Goal: Find specific page/section: Find specific page/section

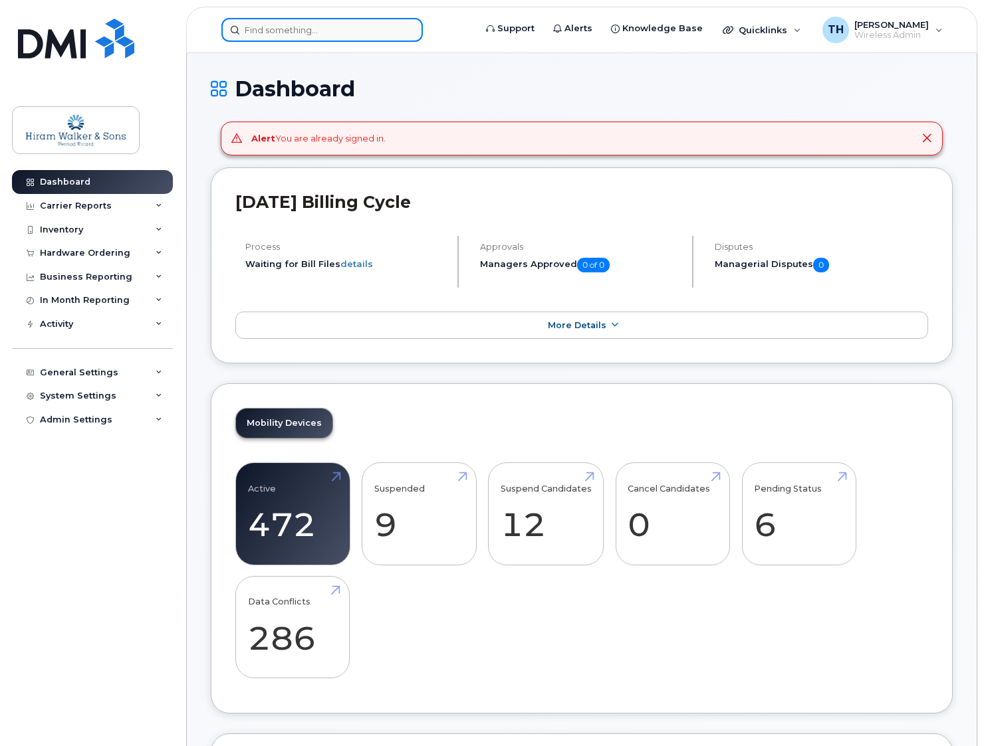
click at [317, 30] on input at bounding box center [321, 30] width 201 height 24
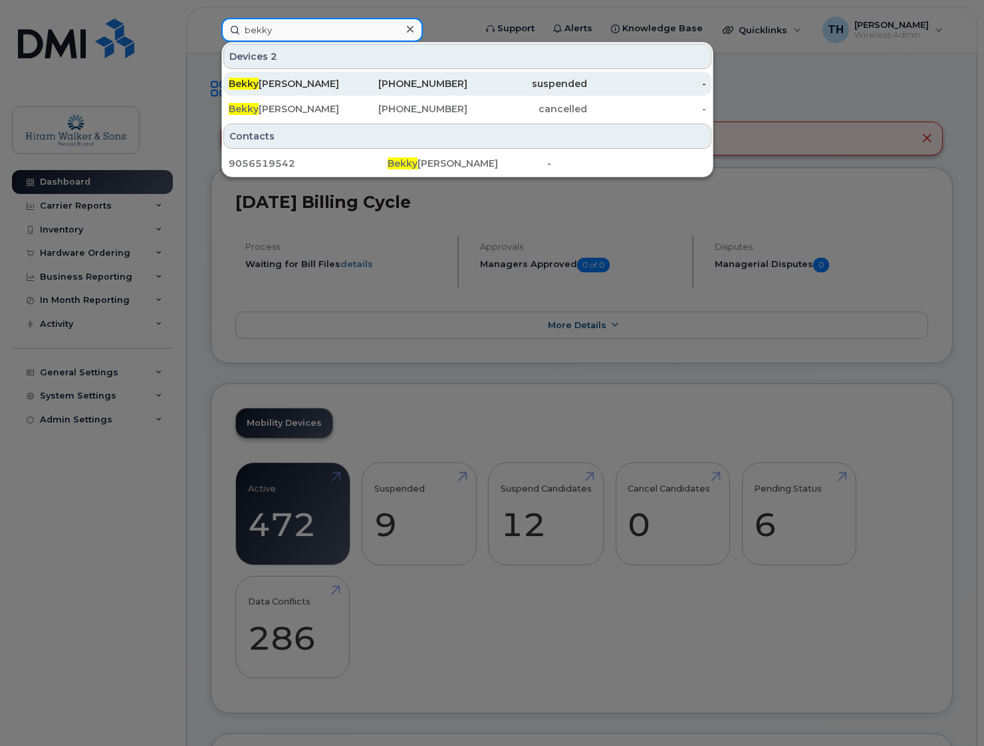
type input "bekky"
click at [335, 86] on div "Bekky Briscoe" at bounding box center [289, 83] width 120 height 13
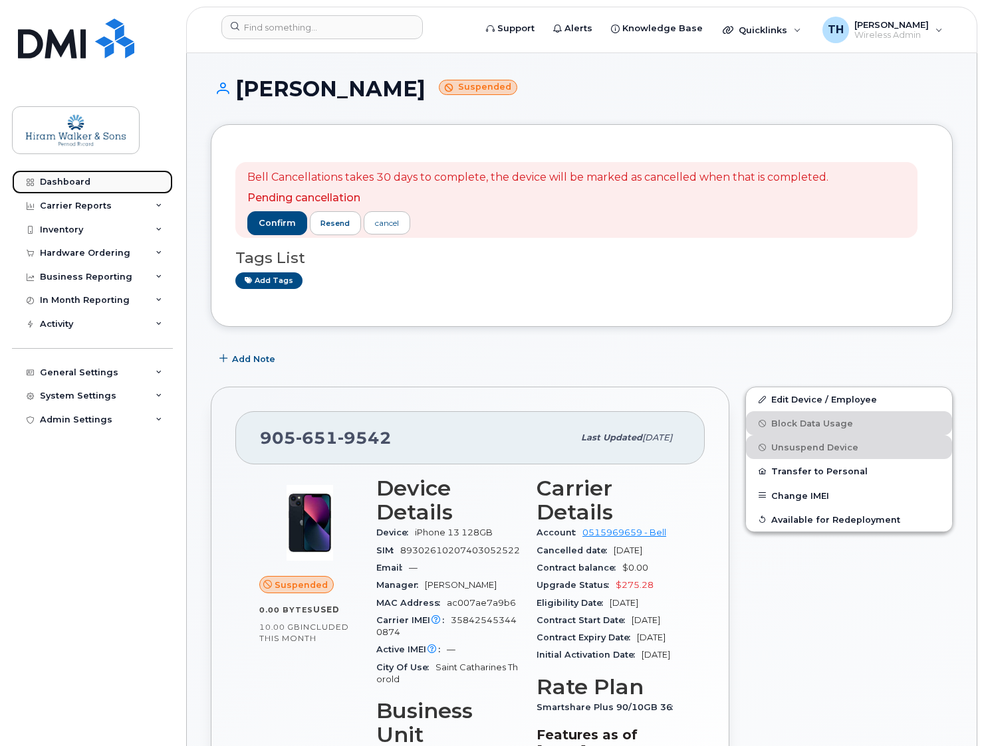
click at [72, 184] on div "Dashboard" at bounding box center [65, 182] width 51 height 11
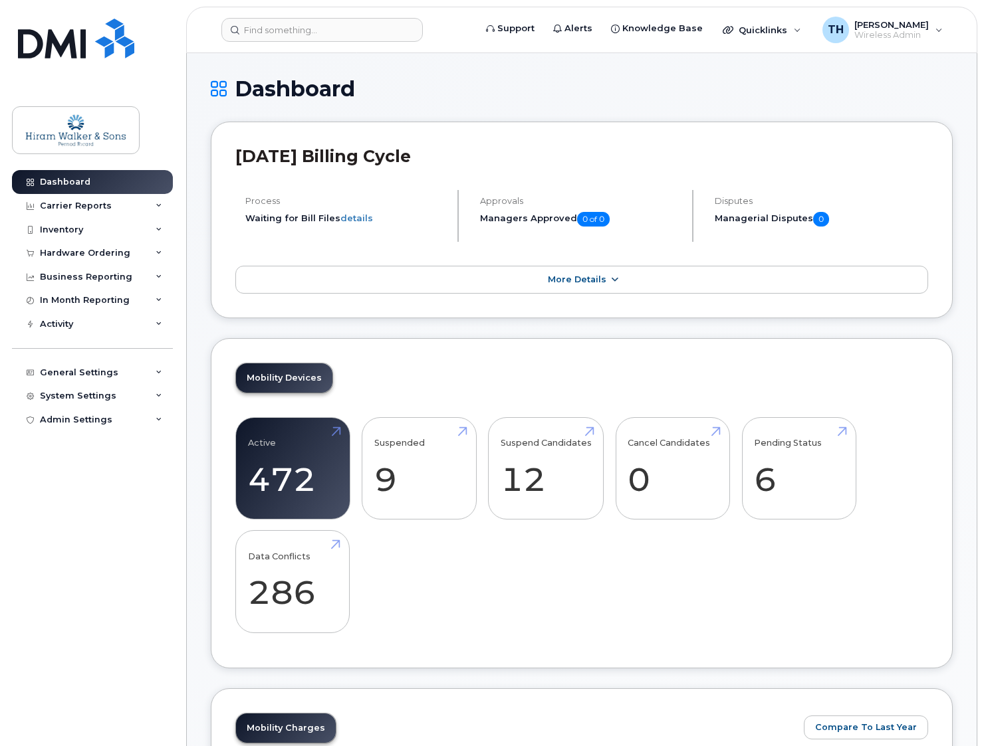
click at [595, 284] on span "More Details" at bounding box center [577, 279] width 58 height 10
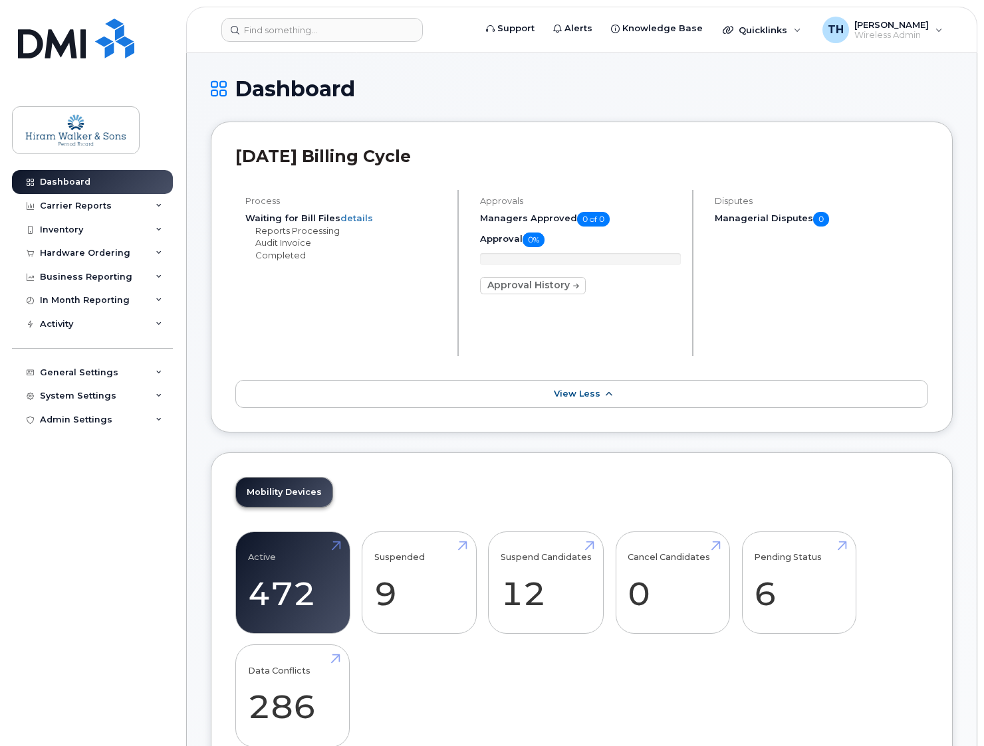
click at [613, 397] on link "View Less" at bounding box center [581, 394] width 692 height 28
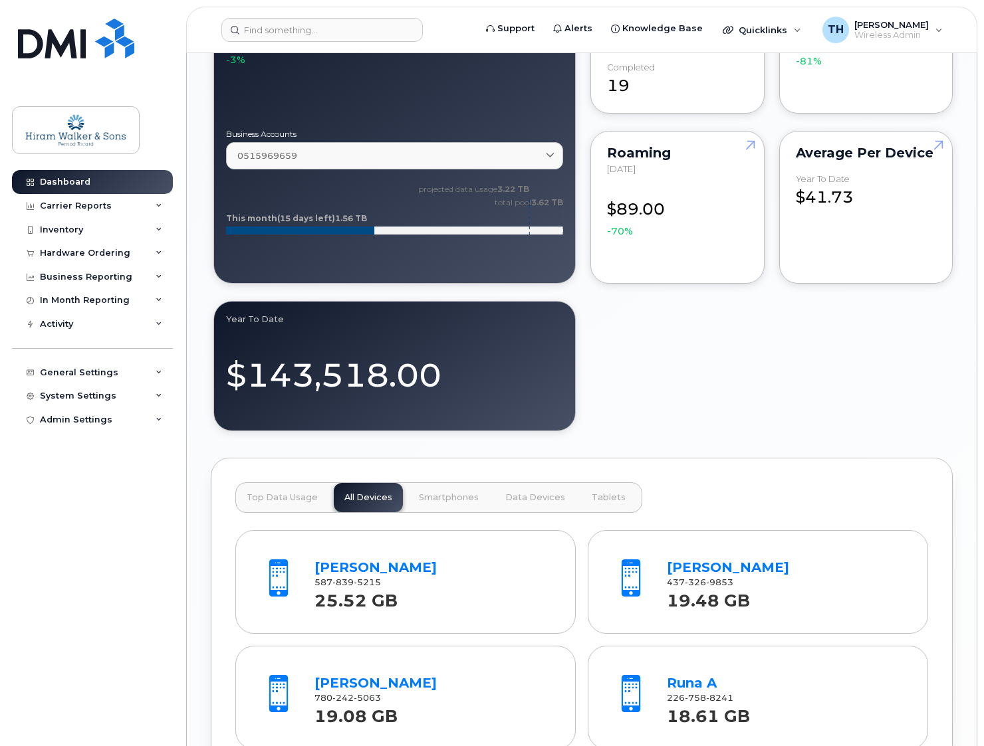
scroll to position [1386, 0]
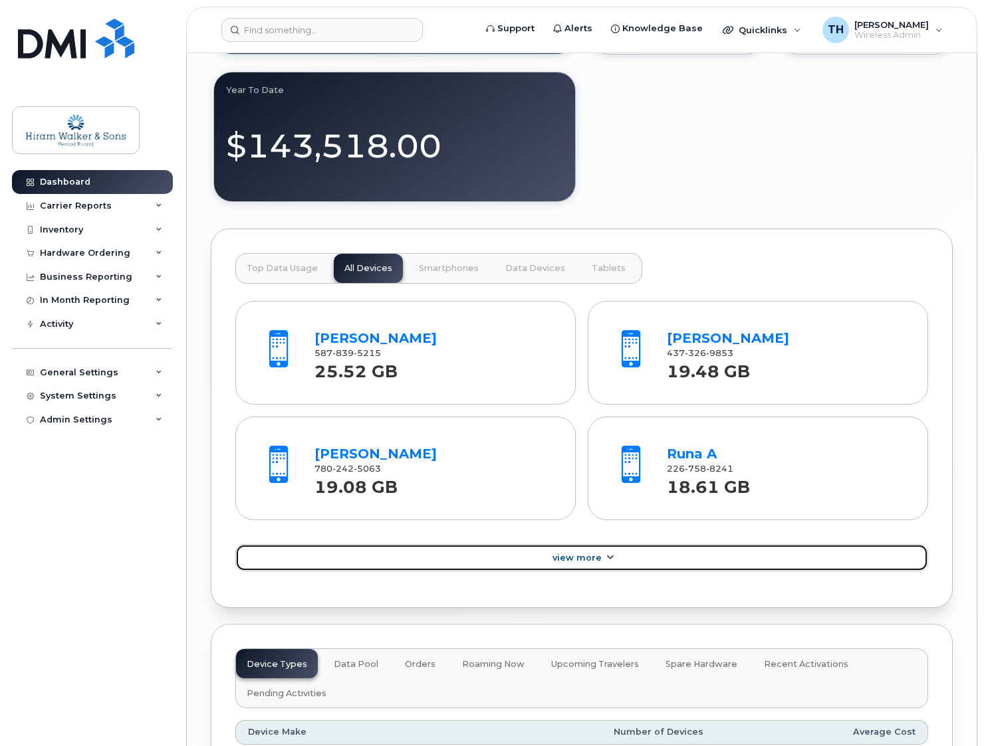
click at [601, 566] on link "View More" at bounding box center [581, 558] width 692 height 28
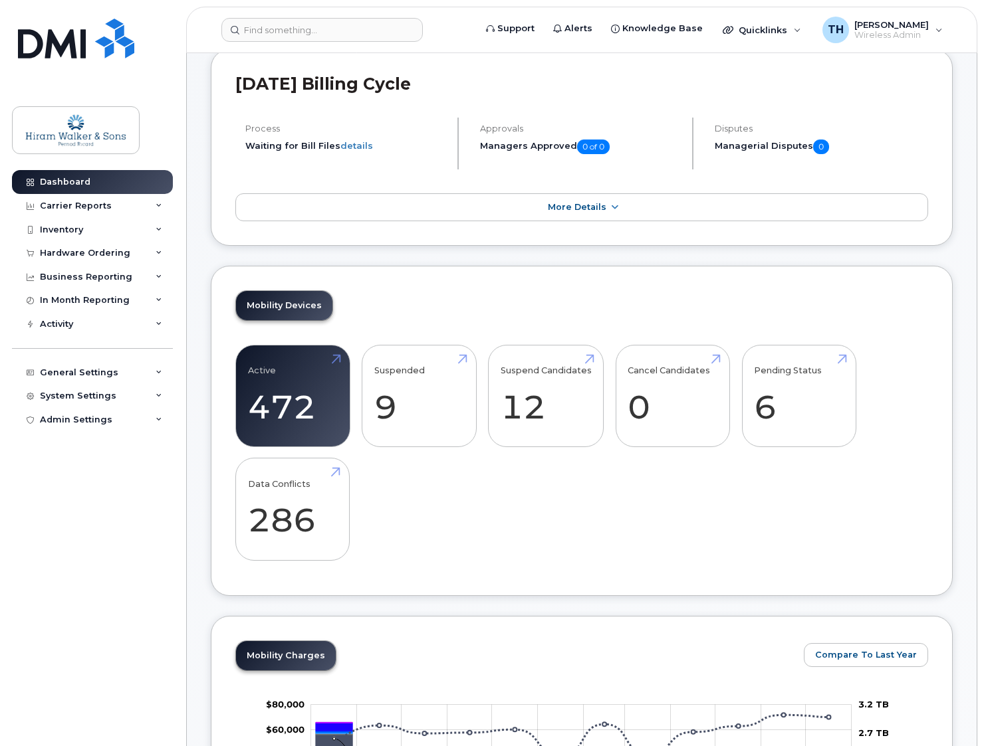
scroll to position [0, 0]
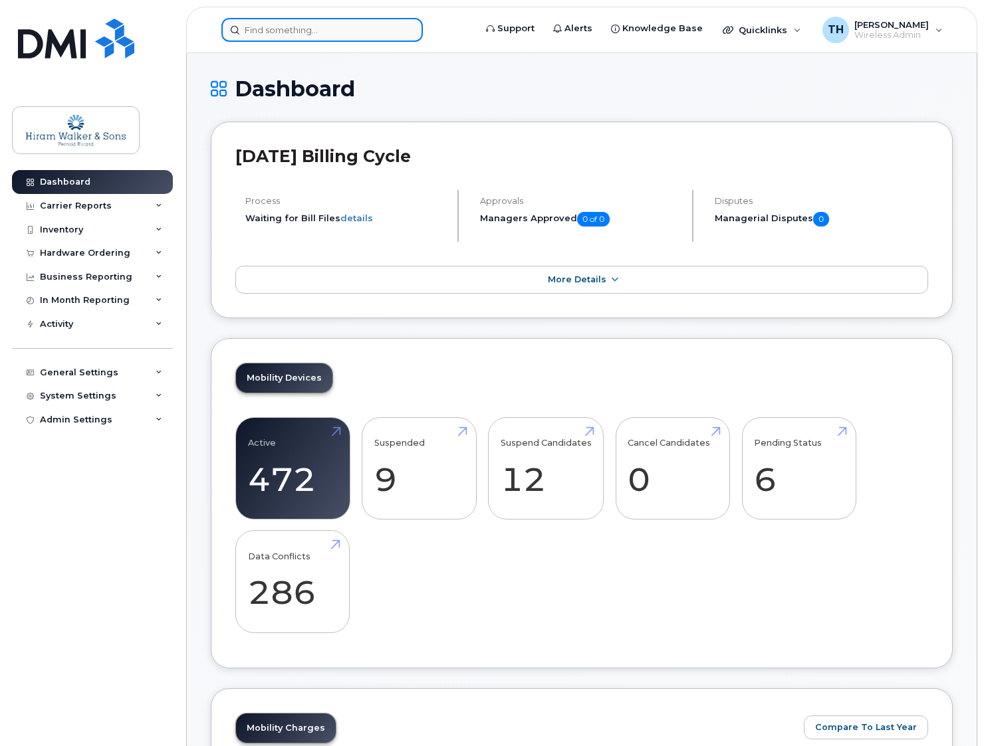
click at [328, 39] on input at bounding box center [321, 30] width 201 height 24
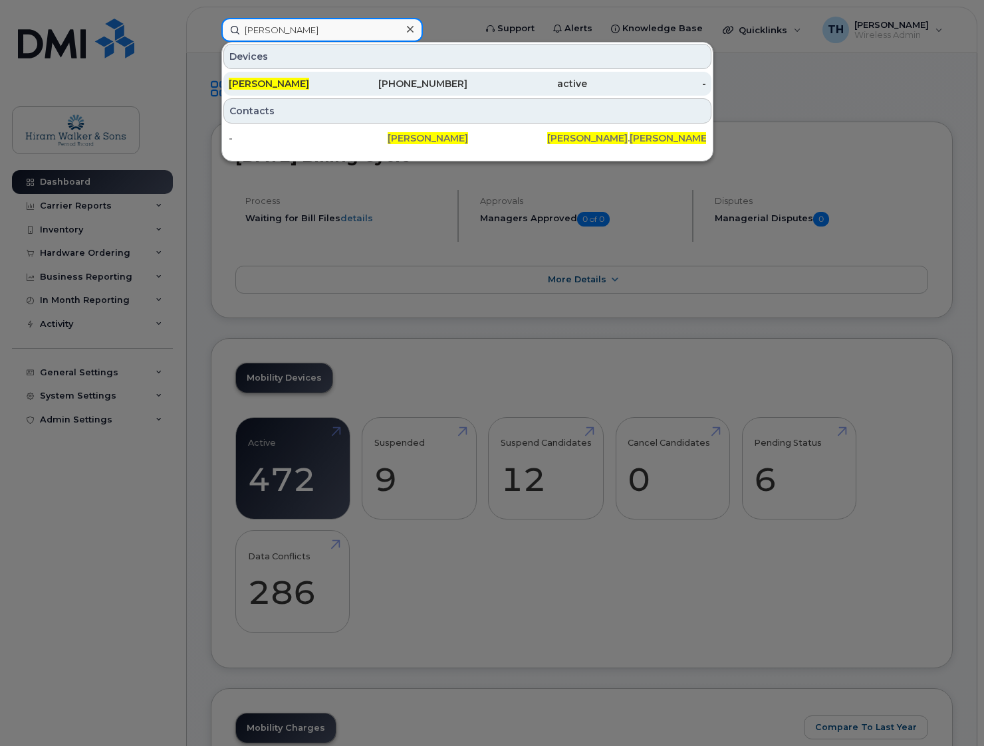
type input "tina hart"
click at [357, 83] on div "519-566-3206" at bounding box center [408, 83] width 120 height 13
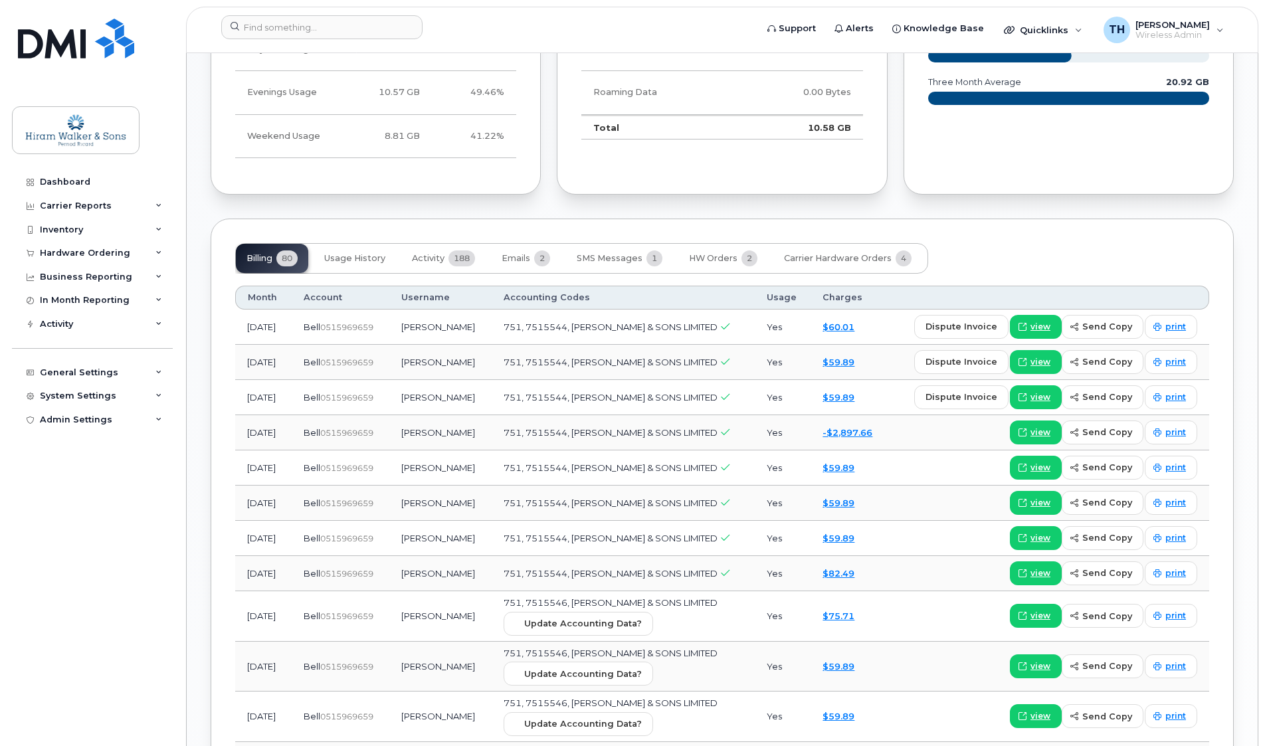
scroll to position [997, 0]
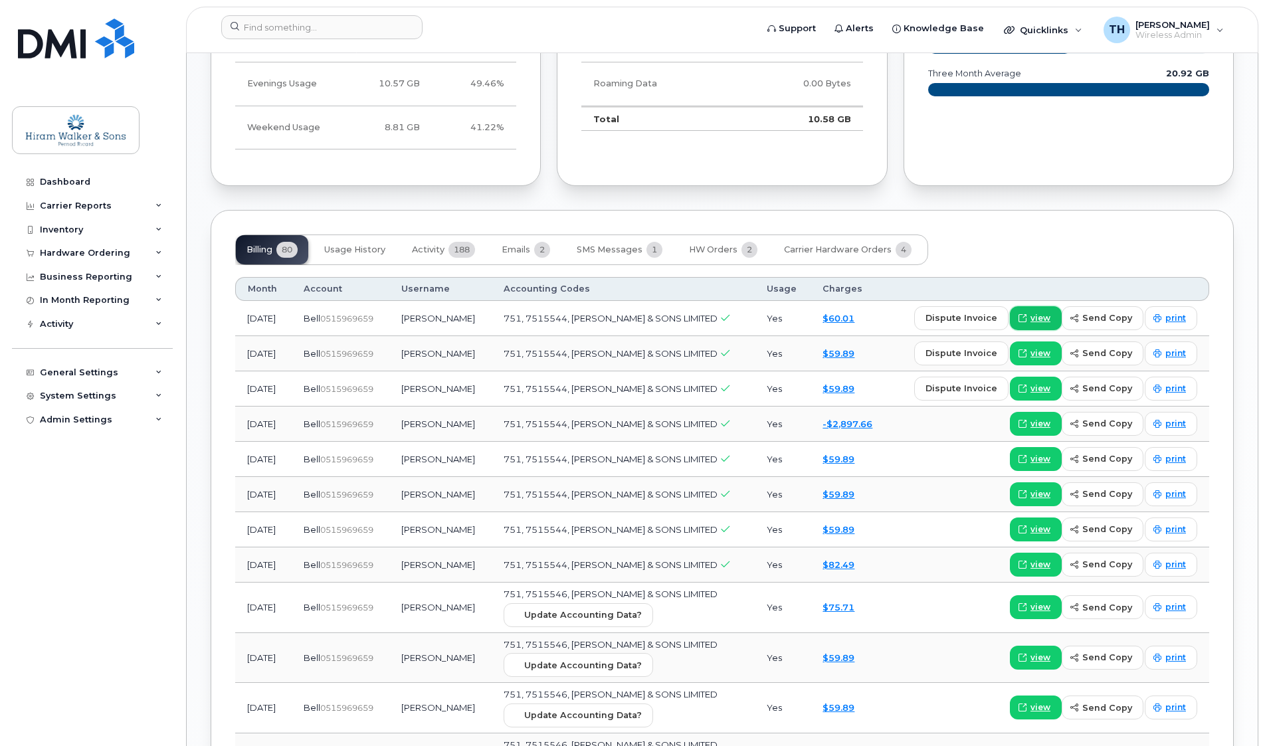
click at [983, 318] on span "view" at bounding box center [1041, 318] width 20 height 12
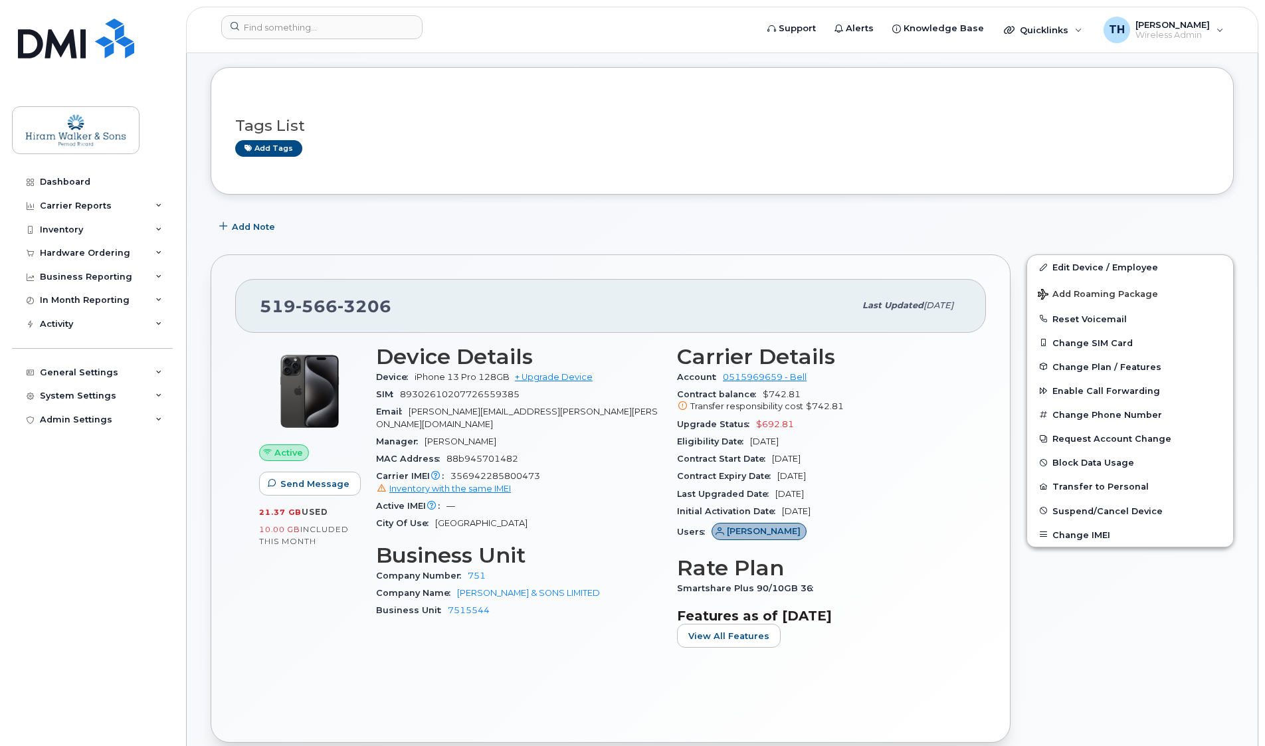
scroll to position [0, 0]
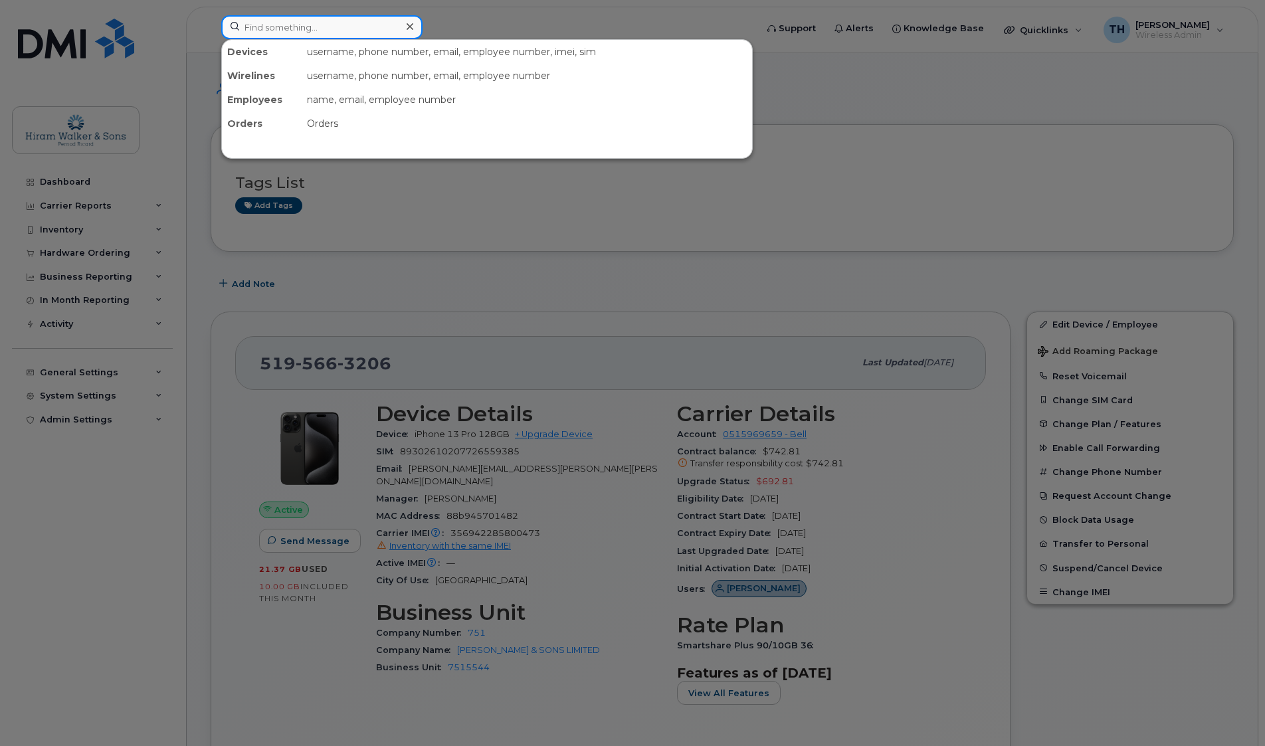
click at [362, 23] on input at bounding box center [321, 27] width 201 height 24
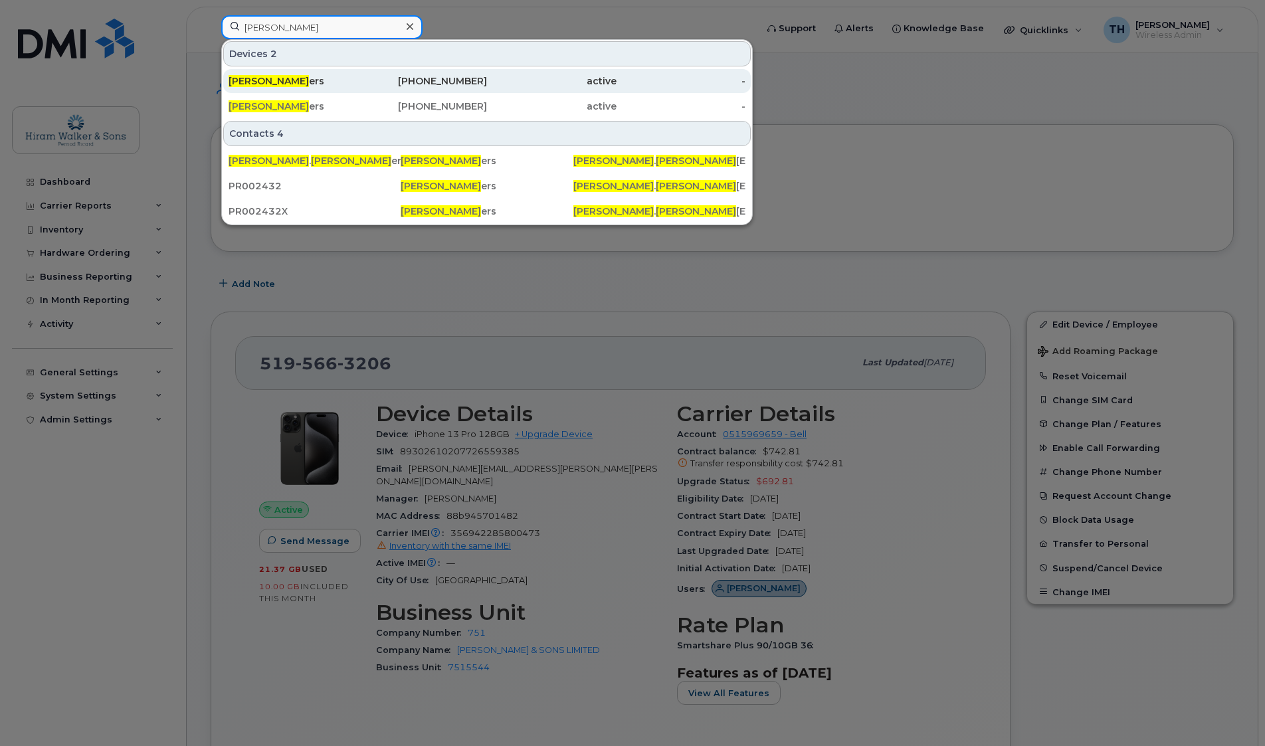
type input "ian wint"
click at [489, 86] on div "active" at bounding box center [552, 80] width 130 height 13
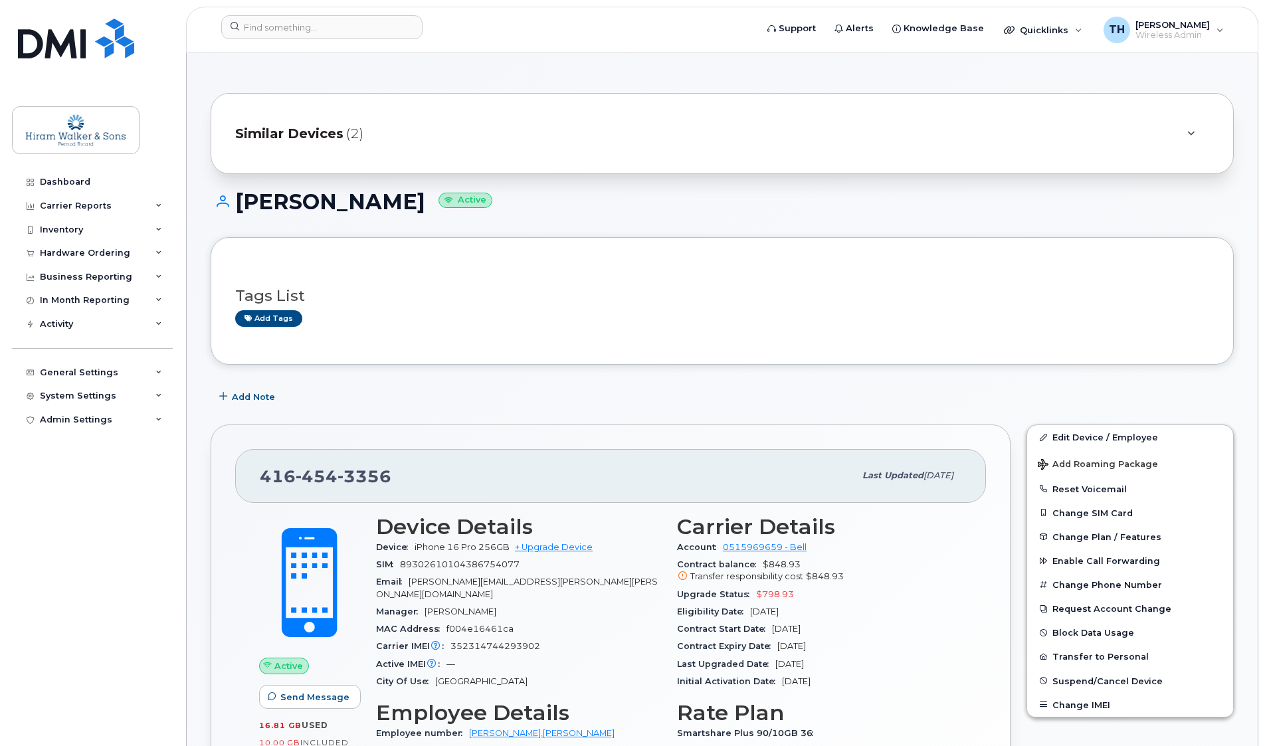
click at [489, 401] on div "Add Note" at bounding box center [722, 397] width 1023 height 24
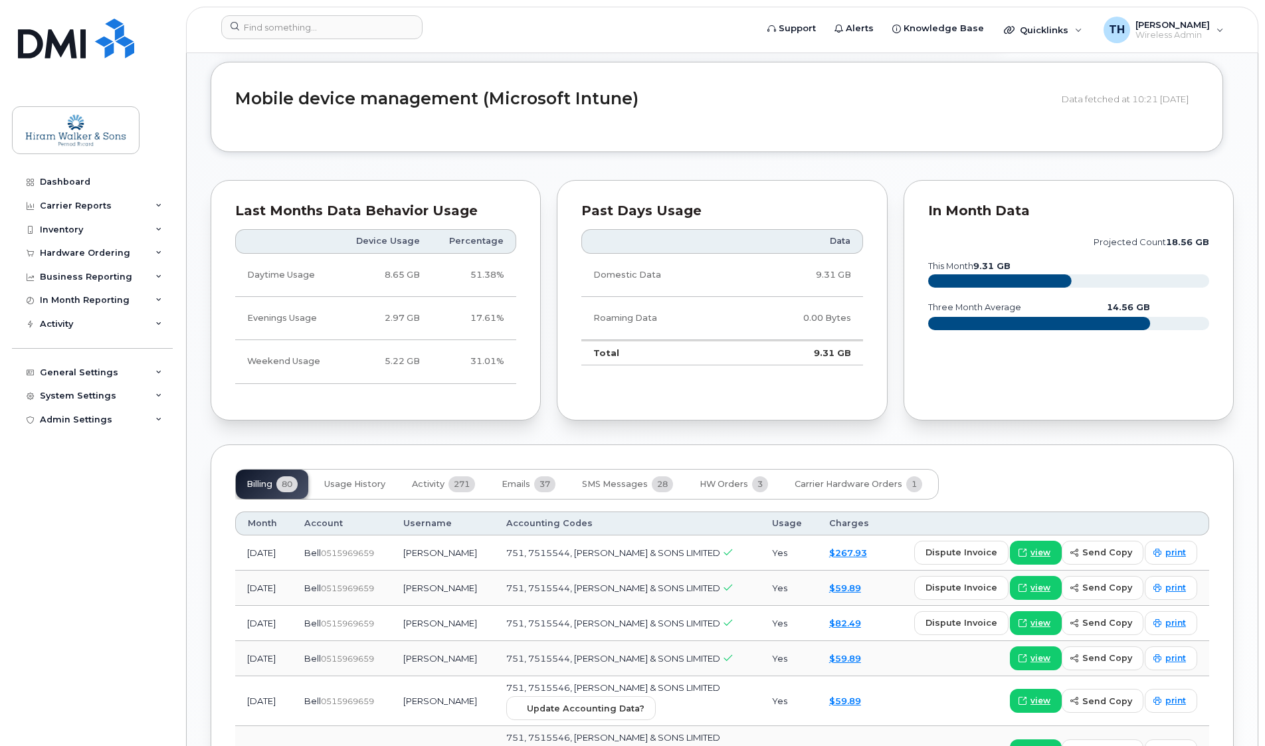
scroll to position [1063, 0]
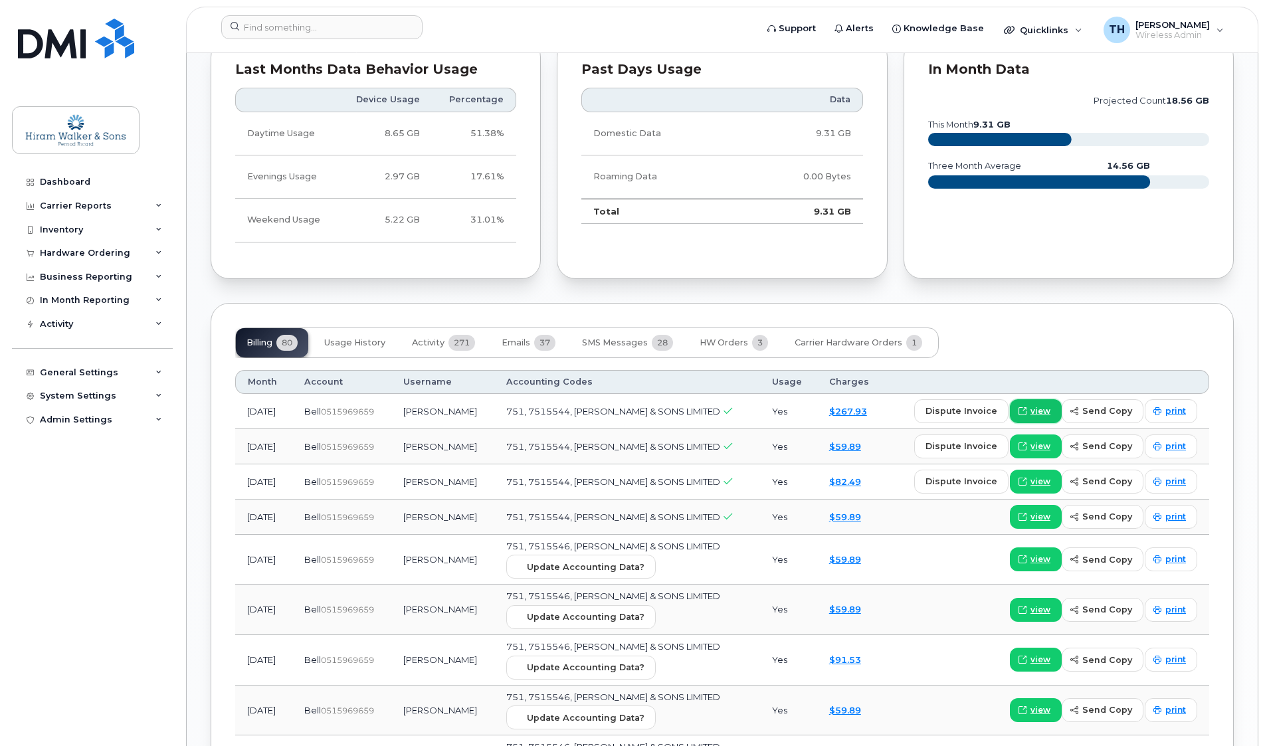
click at [1049, 405] on span "view" at bounding box center [1041, 411] width 20 height 12
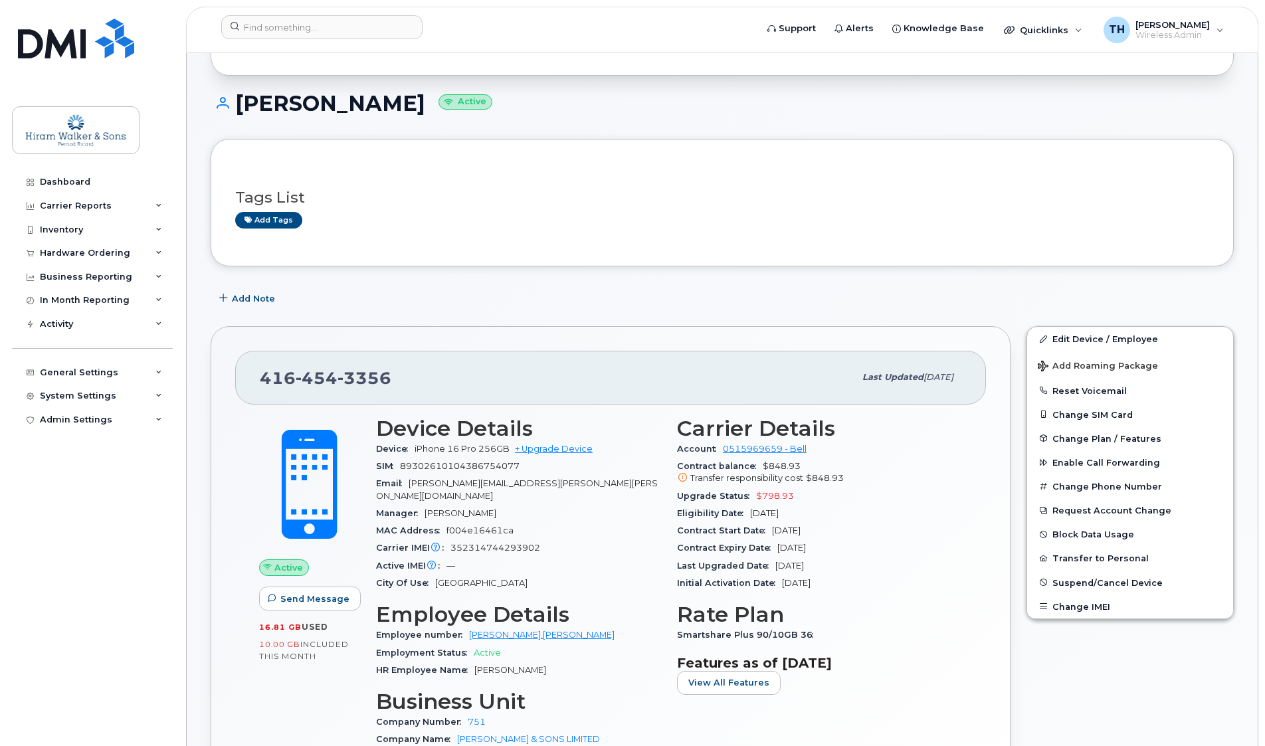
scroll to position [0, 0]
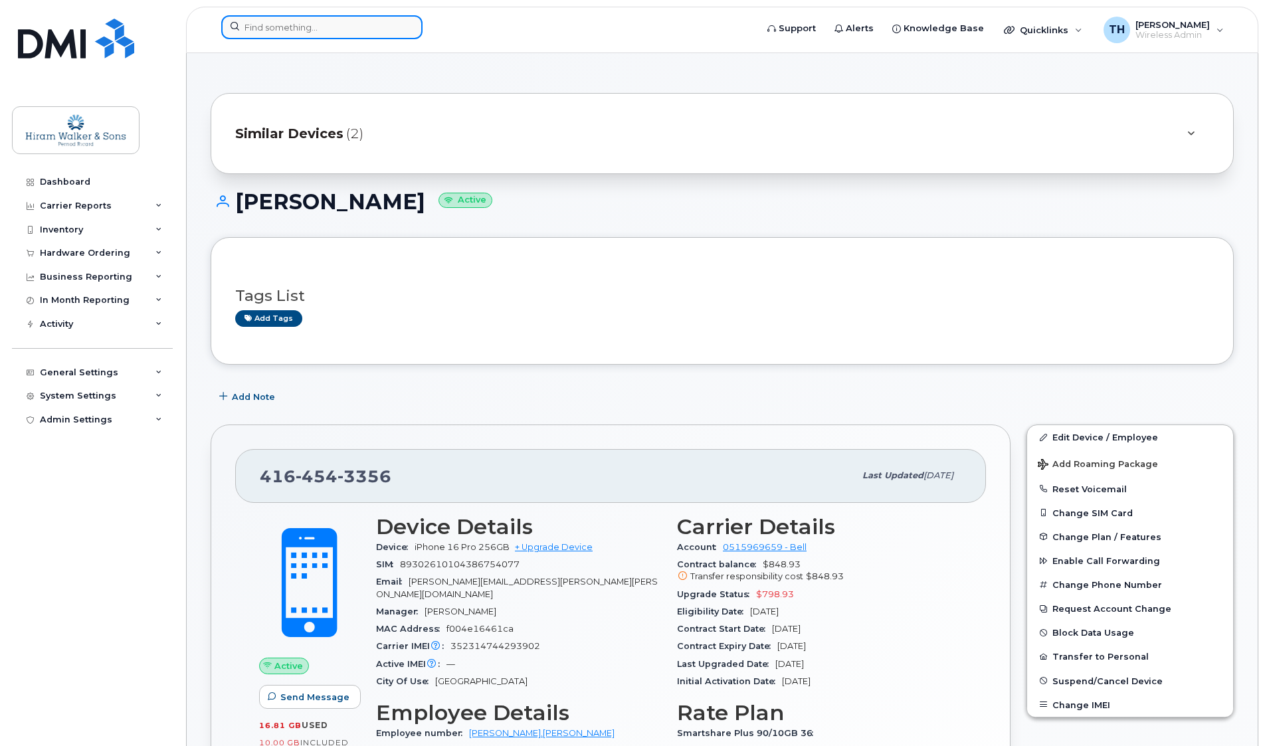
click at [351, 18] on input at bounding box center [321, 27] width 201 height 24
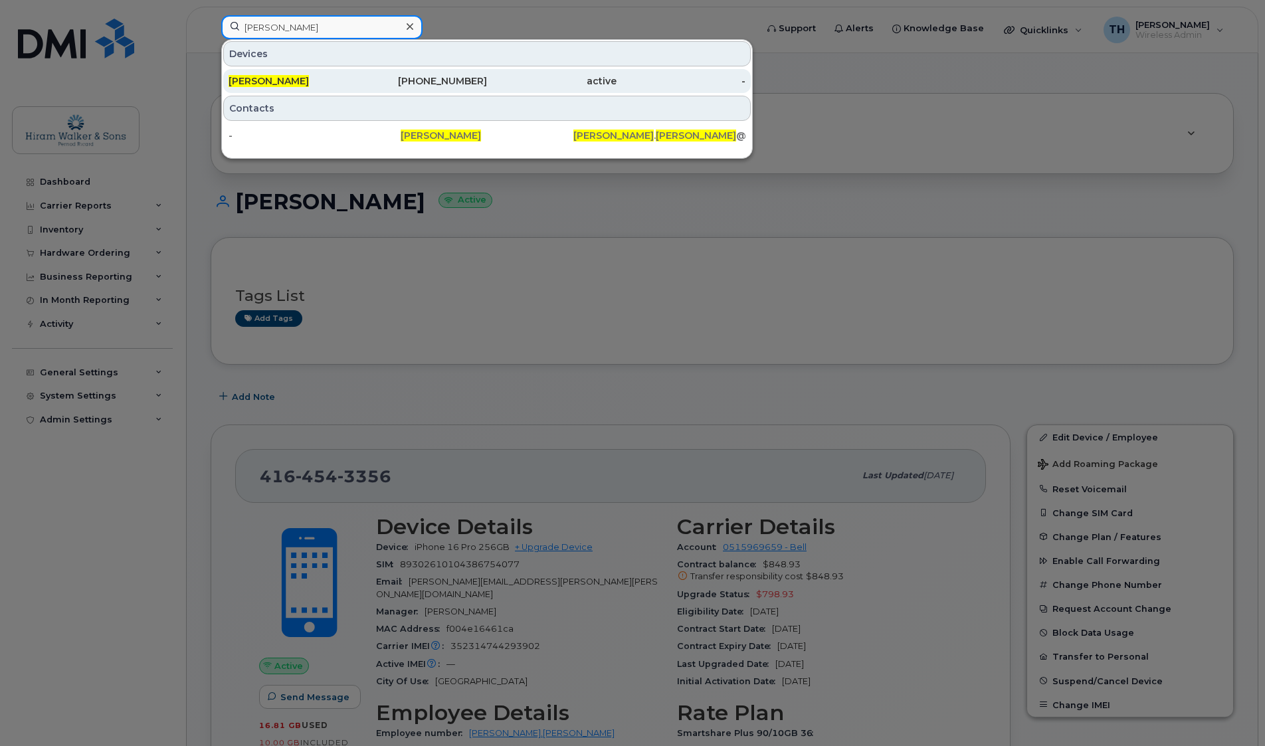
type input "[PERSON_NAME]"
click at [383, 84] on div "[PHONE_NUMBER]" at bounding box center [423, 80] width 130 height 13
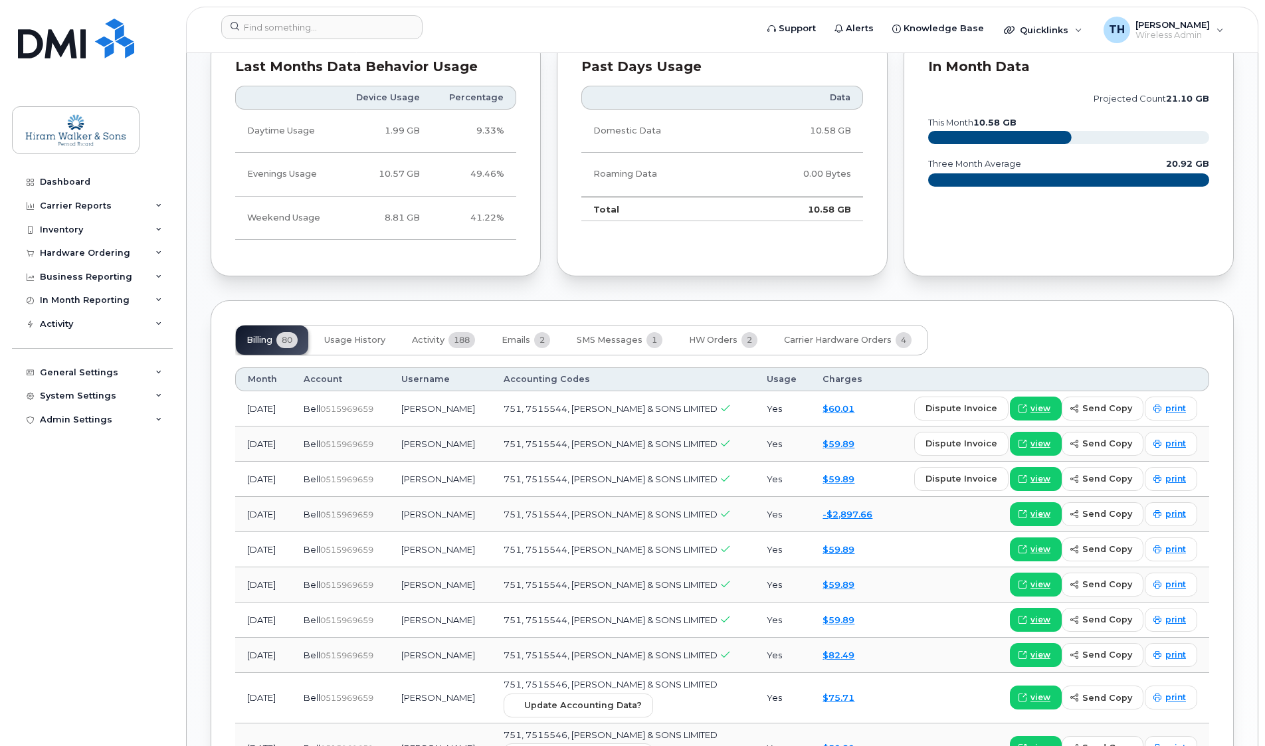
scroll to position [930, 0]
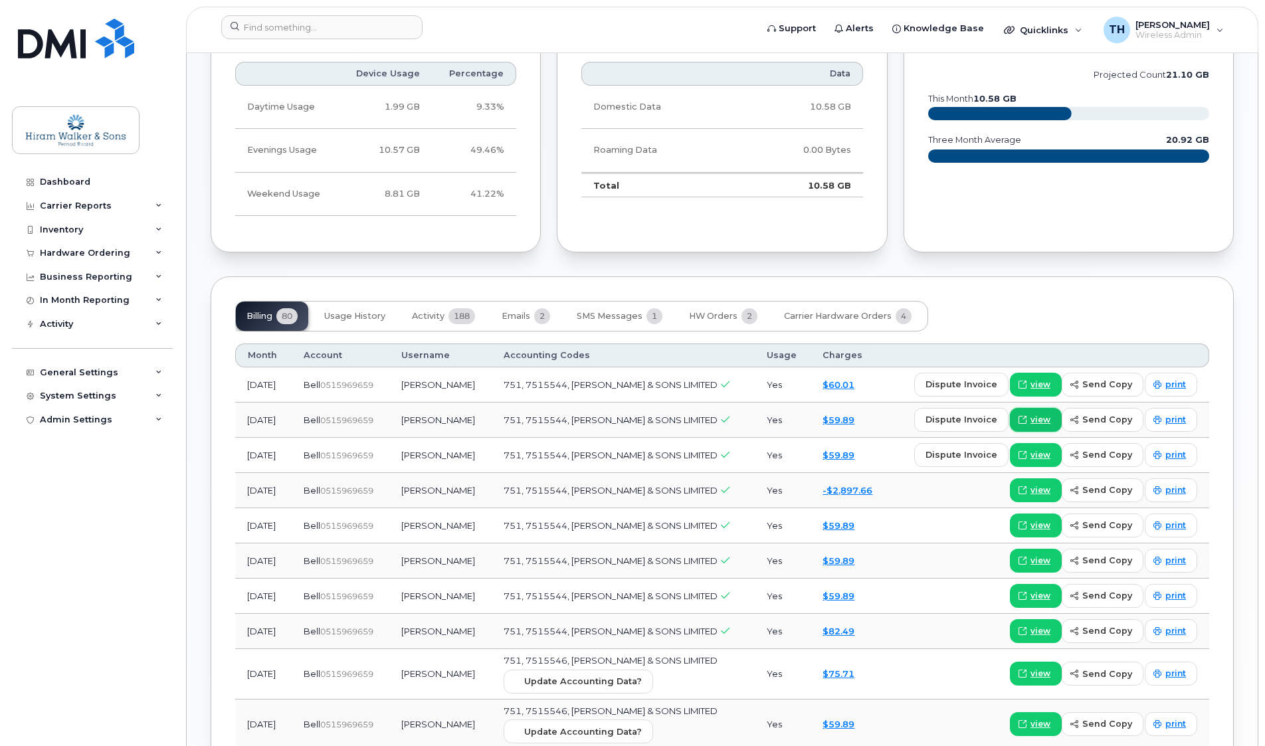
click at [1043, 421] on span "view" at bounding box center [1041, 420] width 20 height 12
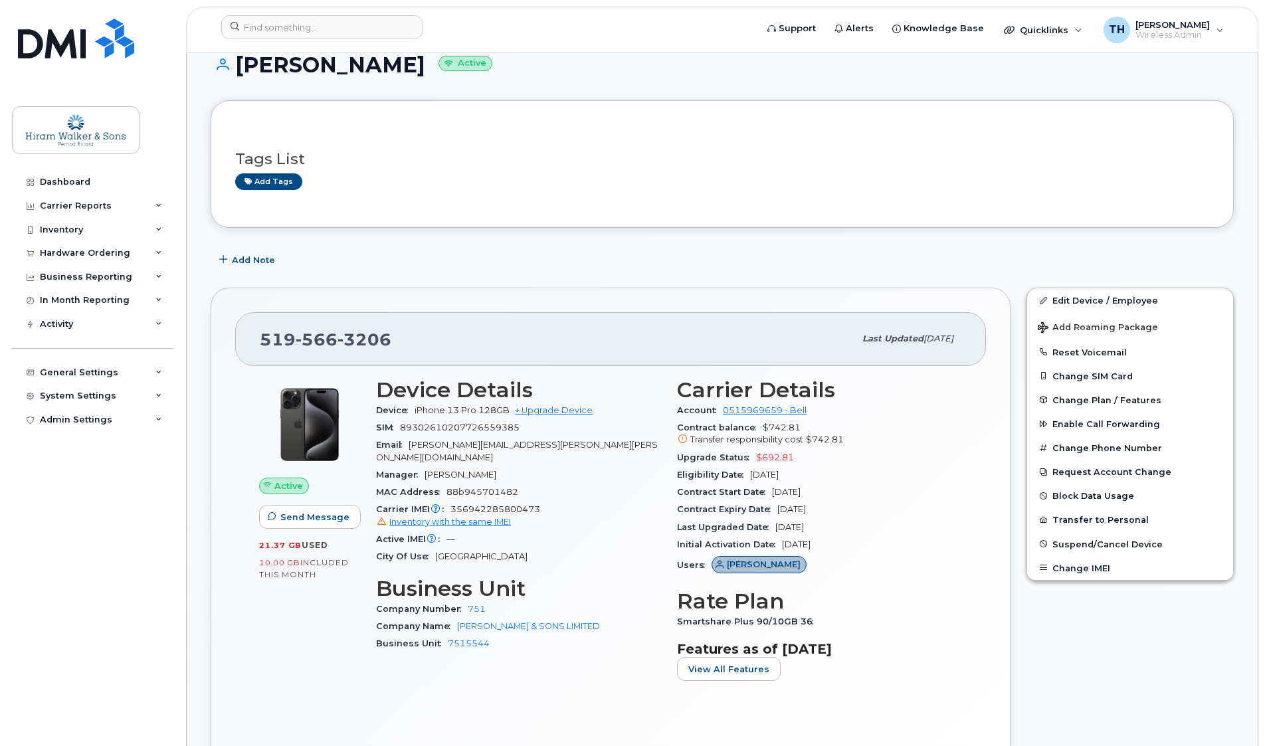
scroll to position [0, 0]
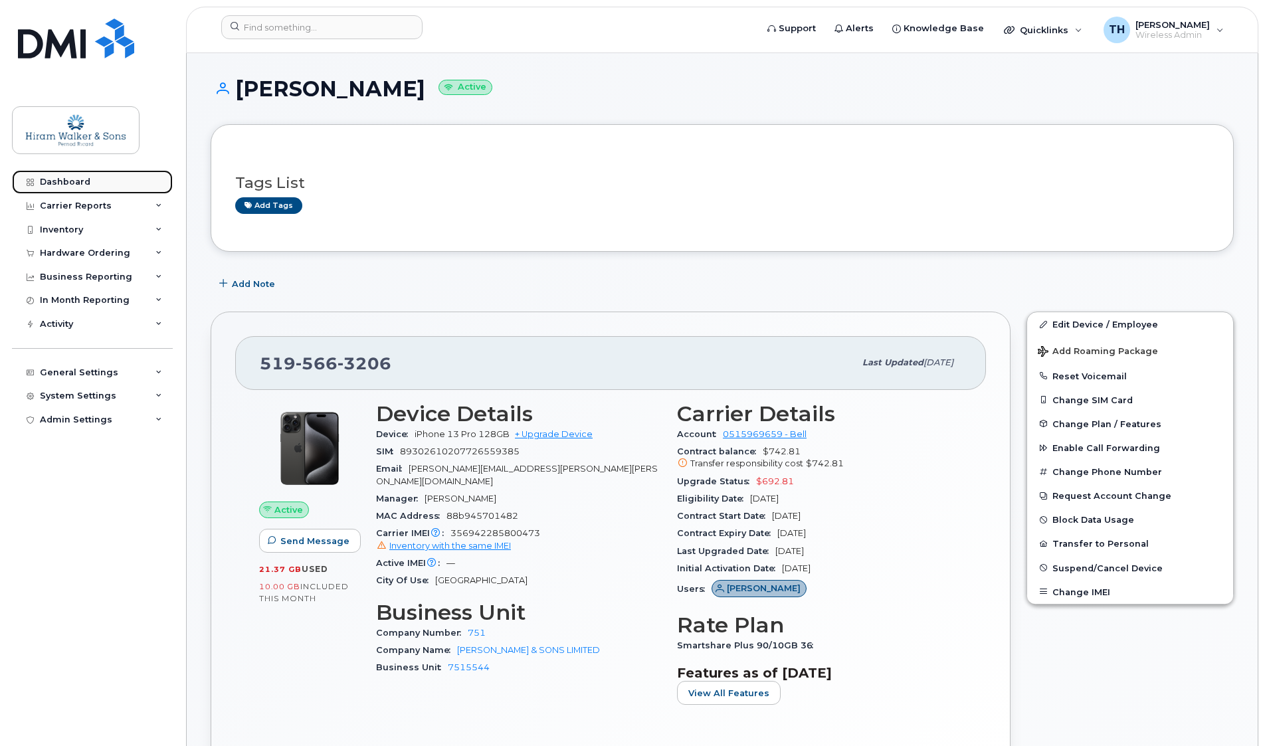
click at [87, 175] on link "Dashboard" at bounding box center [92, 182] width 161 height 24
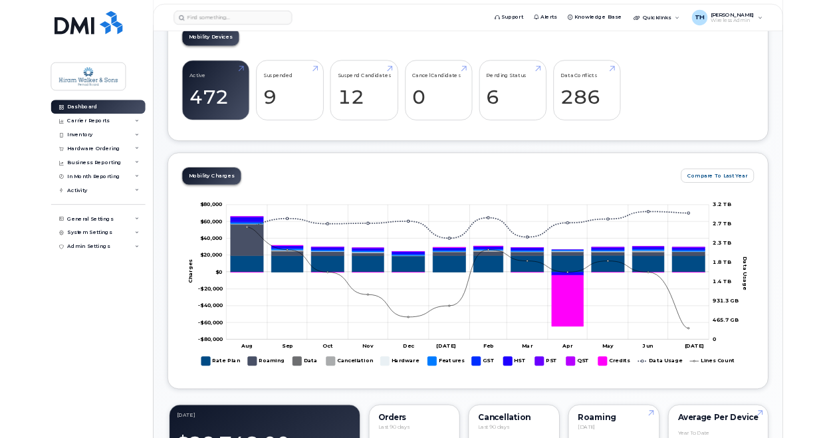
scroll to position [332, 0]
